Goal: Information Seeking & Learning: Learn about a topic

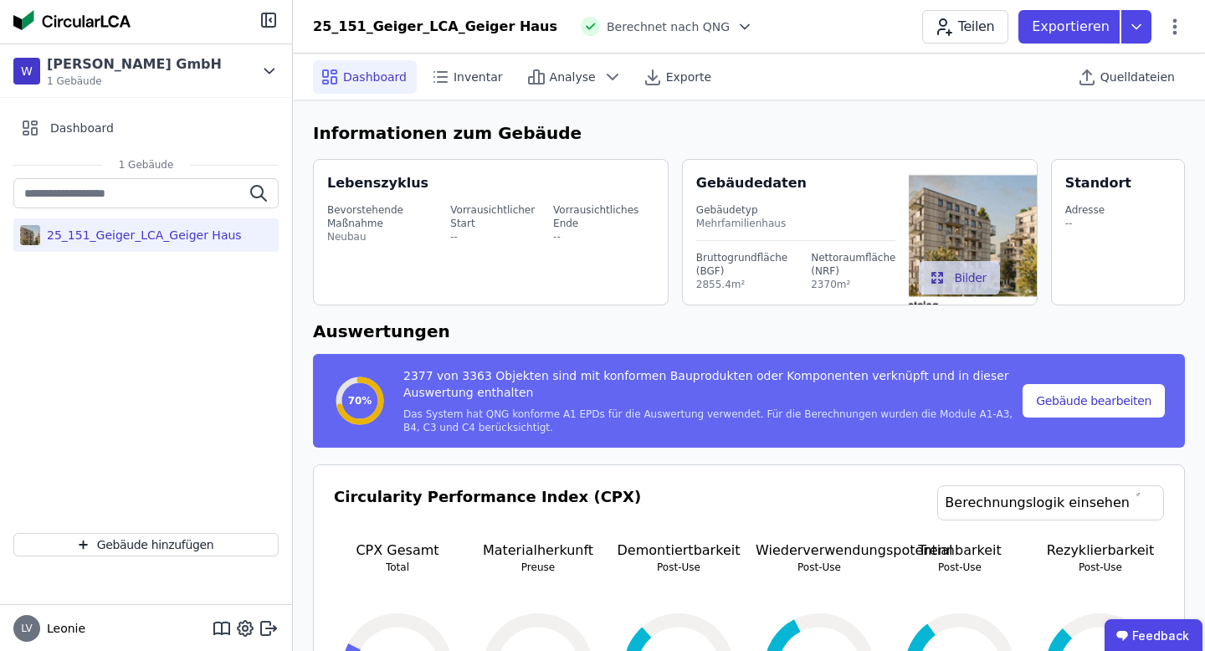
click at [699, 286] on div "2855.4m²" at bounding box center [741, 284] width 91 height 13
click at [724, 289] on div "2855.4m²" at bounding box center [741, 284] width 91 height 13
